Goal: Information Seeking & Learning: Find specific fact

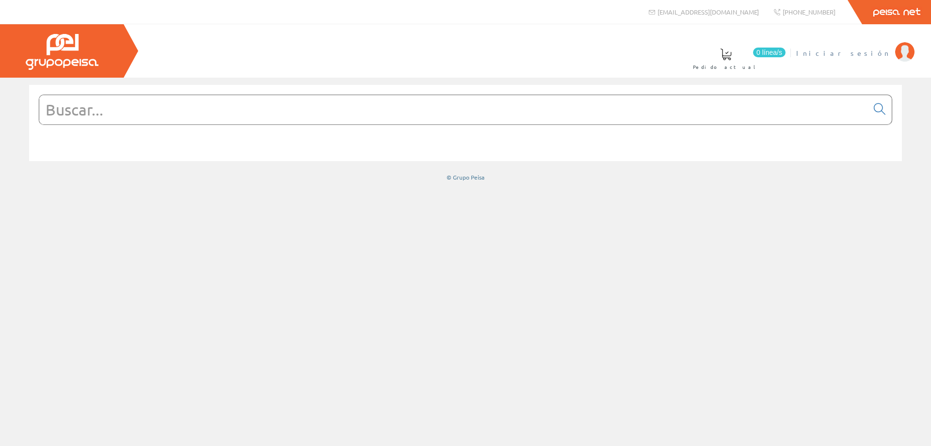
click at [869, 54] on span "Iniciar sesión" at bounding box center [843, 53] width 94 height 10
click at [184, 112] on input "text" at bounding box center [453, 109] width 828 height 29
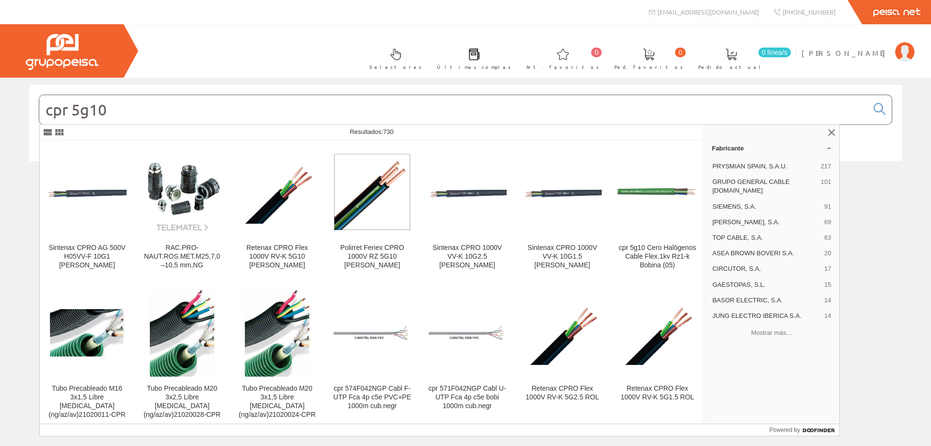
type input "cpr 5g10"
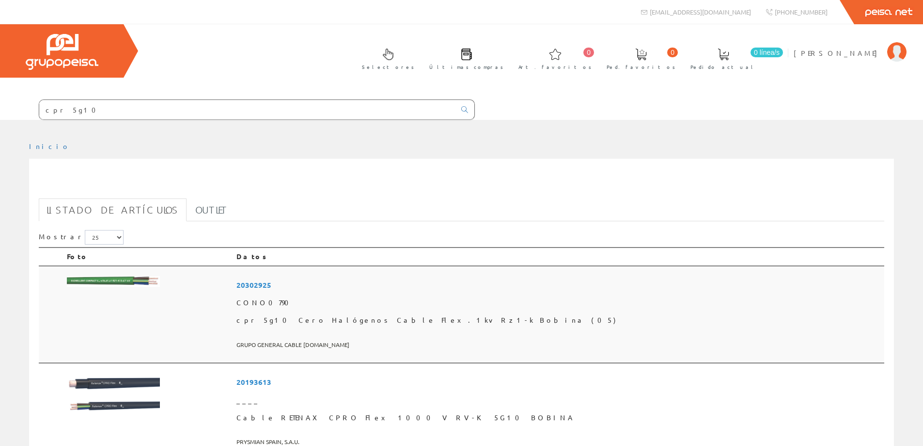
click at [375, 284] on span "20302925" at bounding box center [559, 285] width 644 height 18
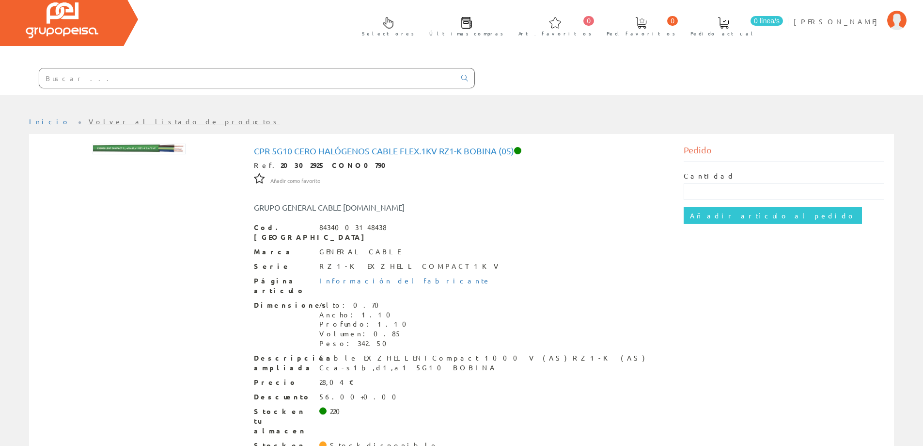
scroll to position [48, 0]
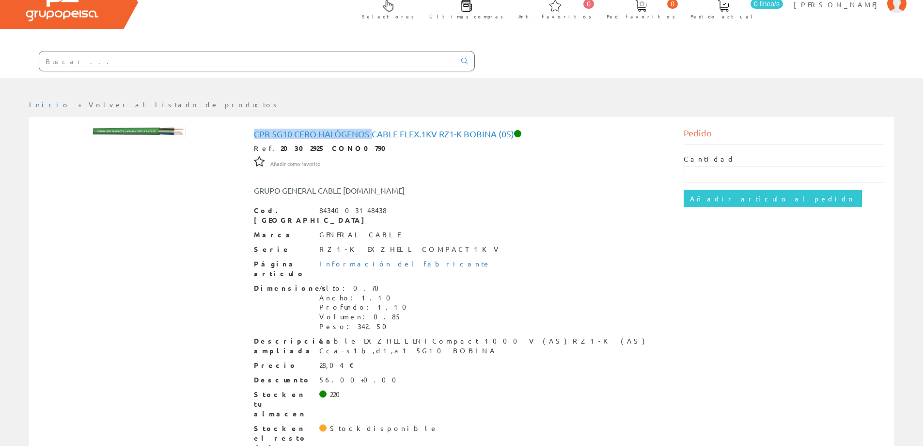
drag, startPoint x: 256, startPoint y: 134, endPoint x: 371, endPoint y: 137, distance: 114.5
click at [371, 137] on h1 "cpr 5g10 Cero Halógenos Cable Flex.1kv Rz1-k Bobina (05)" at bounding box center [462, 134] width 416 height 10
copy h1 "cpr 5g10 Cero Halógenos"
drag, startPoint x: 320, startPoint y: 223, endPoint x: 373, endPoint y: 223, distance: 53.3
click at [373, 230] on div "Marca GENERAL CABLE" at bounding box center [462, 235] width 416 height 10
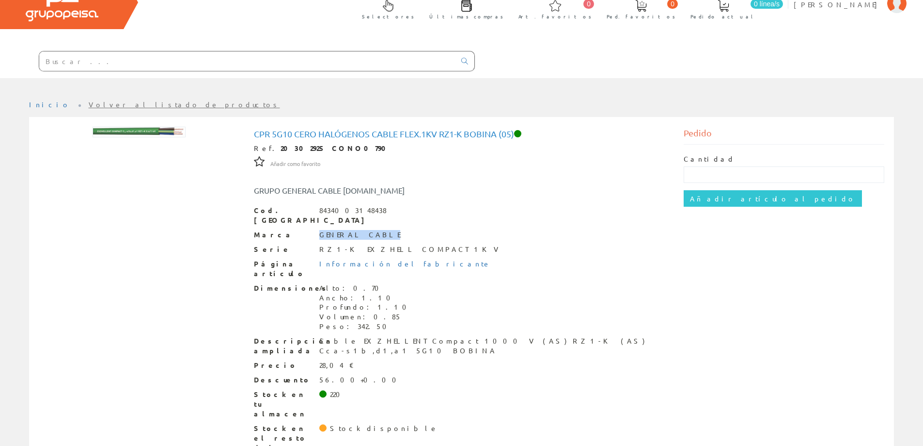
copy div "GENERAL CABLE"
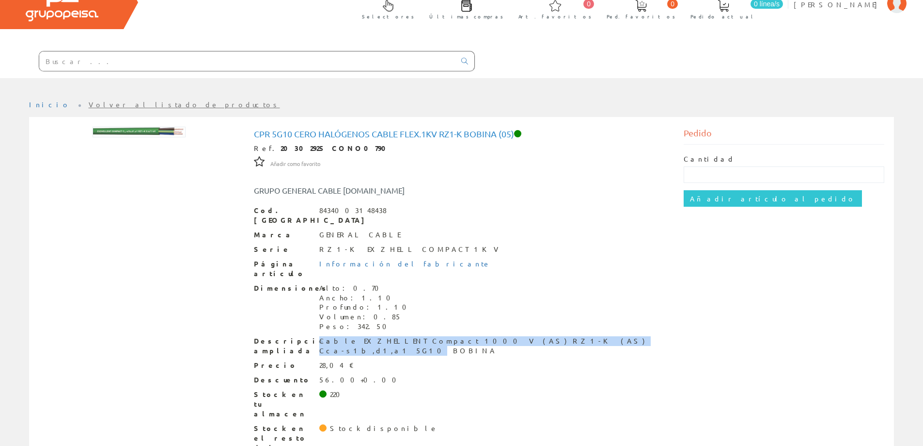
drag, startPoint x: 320, startPoint y: 320, endPoint x: 541, endPoint y: 331, distance: 220.3
click at [541, 336] on div "Descripción ampliada Cable EXZHELLENT Compact 1000 V (AS) RZ1-K (AS) Cca-s1b,d1…" at bounding box center [462, 345] width 416 height 19
copy div "Cable EXZHELLENT Compact 1000 V (AS) RZ1-K (AS) Cca-s1b,d1,a1 5G10"
